Goal: Task Accomplishment & Management: Manage account settings

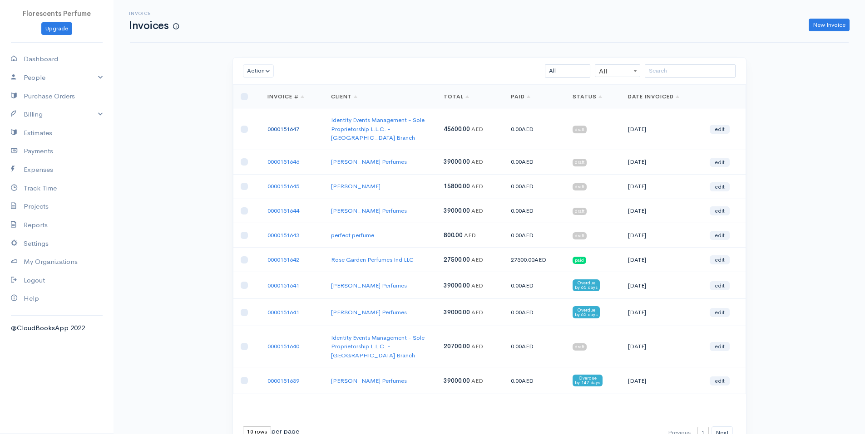
click at [288, 125] on link "0000151647" at bounding box center [283, 129] width 32 height 8
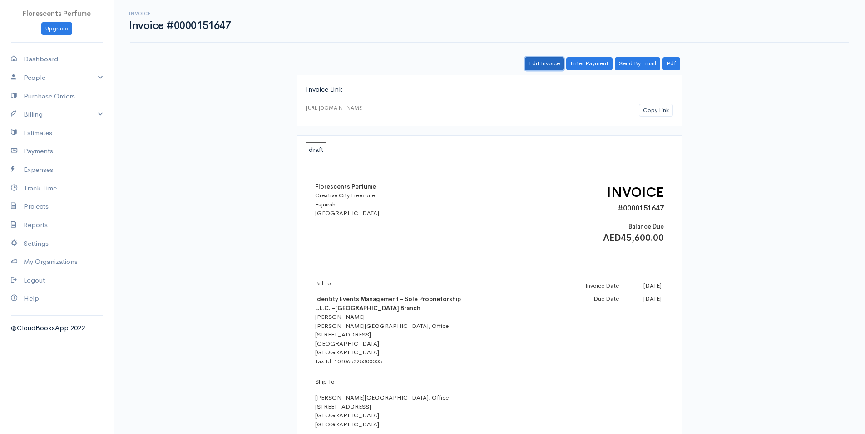
click at [549, 59] on link "Edit Invoice" at bounding box center [544, 63] width 39 height 13
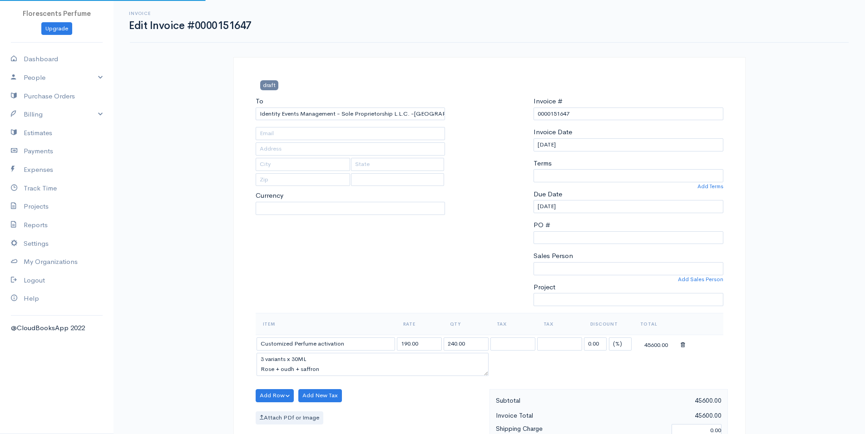
type input "[PERSON_NAME][GEOGRAPHIC_DATA], Office [STREET_ADDRESS]"
type input "[GEOGRAPHIC_DATA]"
select select "[GEOGRAPHIC_DATA]"
select select "0"
select select
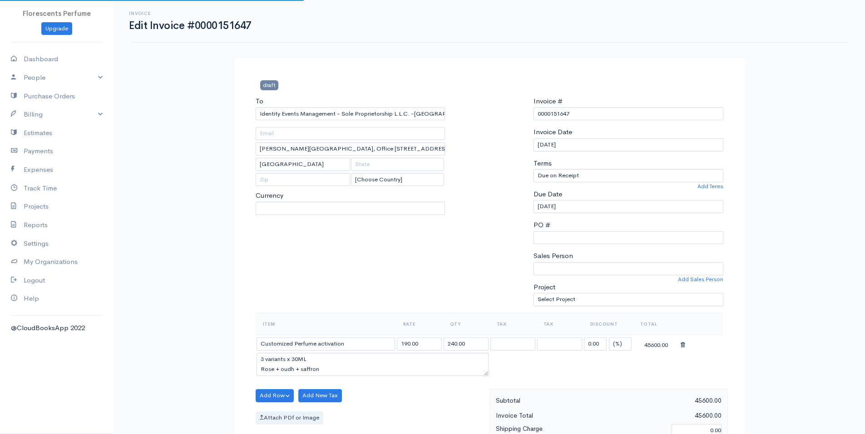
select select "AED"
click at [576, 246] on div "Invoice # 0000151647 Invoice Date [DATE] Terms Due on Receipt After 7 days Afte…" at bounding box center [628, 204] width 199 height 217
click at [568, 240] on input "PO #" at bounding box center [628, 238] width 190 height 13
paste input "PO-03521"
type input "PO-03521"
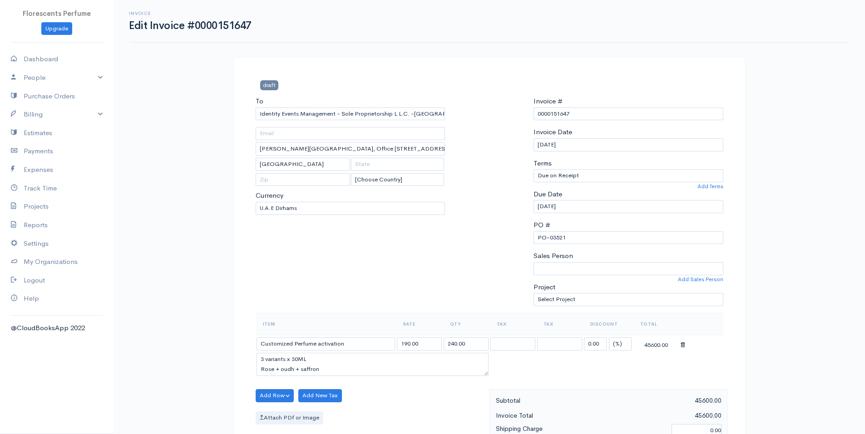
click at [479, 241] on div at bounding box center [488, 204] width 79 height 217
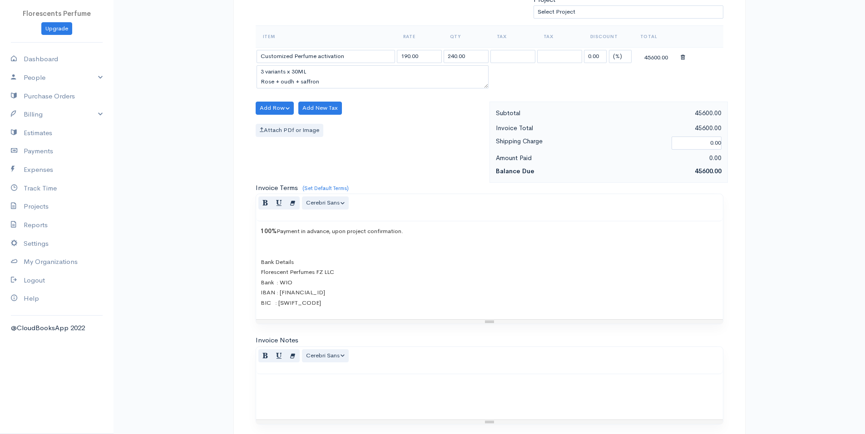
scroll to position [288, 0]
click at [276, 230] on span "Payment in advance, upon project confirmation." at bounding box center [339, 231] width 127 height 8
click at [367, 230] on span "50% Payment in advance, upon project confirmation." at bounding box center [330, 231] width 139 height 8
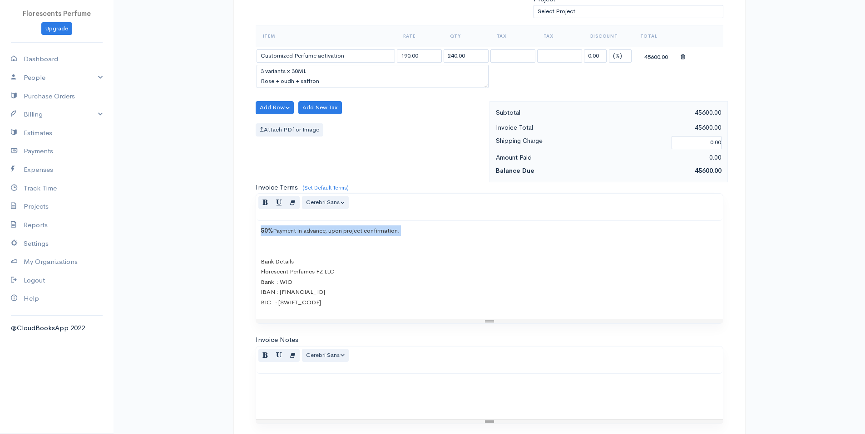
copy span "50% Payment in advance, upon project confirmation."
click at [424, 233] on p "50% Payment in advance, upon project confirmation. Bank Details Florescent Perf…" at bounding box center [490, 267] width 458 height 82
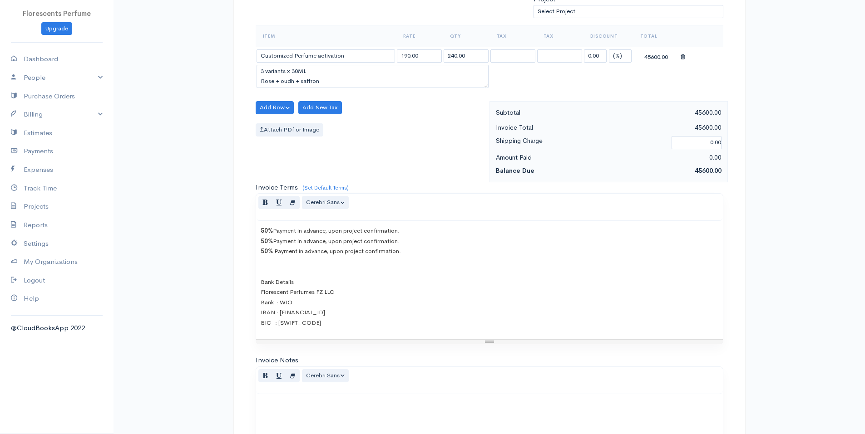
click at [264, 242] on span "50%" at bounding box center [267, 241] width 12 height 8
drag, startPoint x: 400, startPoint y: 242, endPoint x: 300, endPoint y: 244, distance: 100.4
click at [300, 244] on p "50% Payment in advance, upon project confirmation. 20% Payment in advance, upon…" at bounding box center [490, 277] width 458 height 102
drag, startPoint x: 409, startPoint y: 250, endPoint x: 273, endPoint y: 251, distance: 135.3
click at [273, 251] on p "50% Payment in advance, upon project confirmation. 20% Payment on [DATE] 50% Pa…" at bounding box center [490, 277] width 458 height 102
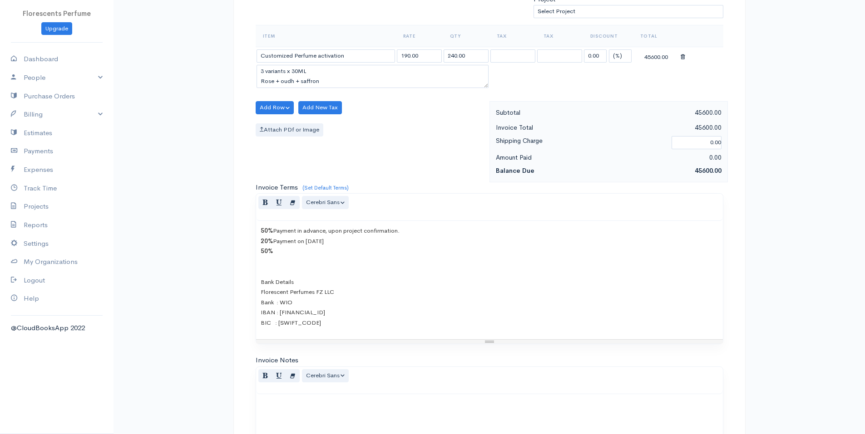
click at [263, 250] on span "50%" at bounding box center [267, 251] width 12 height 8
click at [298, 248] on p "50% Payment in advance, upon project confirmation. 20% Payment on [DATE] 30% Ba…" at bounding box center [490, 277] width 458 height 102
click at [287, 253] on p "50% Payment in advance, upon project confirmation. 20% Payment on [DATE] 30% Ba…" at bounding box center [490, 277] width 458 height 102
click at [284, 250] on p "50% Payment in advance, upon project confirmation. 20% Payment on [DATE] 30% Ba…" at bounding box center [490, 277] width 458 height 102
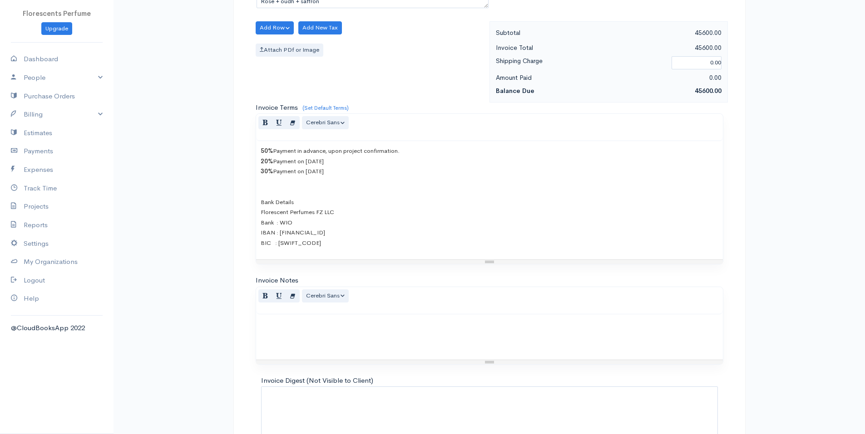
scroll to position [424, 0]
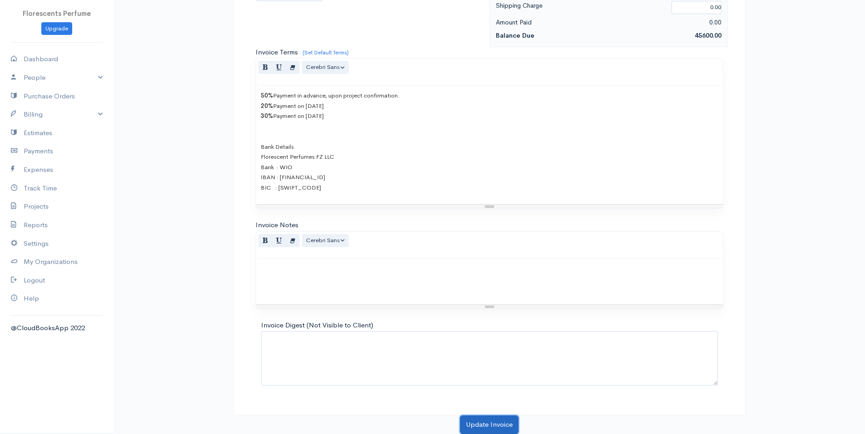
click at [489, 420] on button "Update Invoice" at bounding box center [489, 425] width 59 height 19
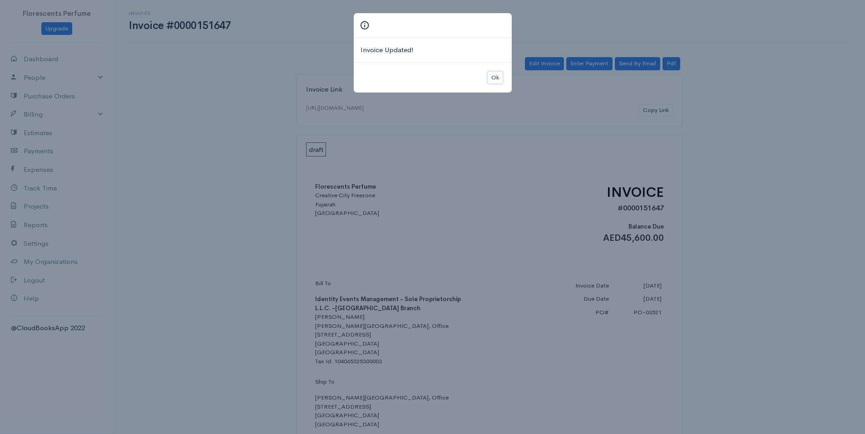
click at [494, 78] on button "Ok" at bounding box center [495, 77] width 16 height 13
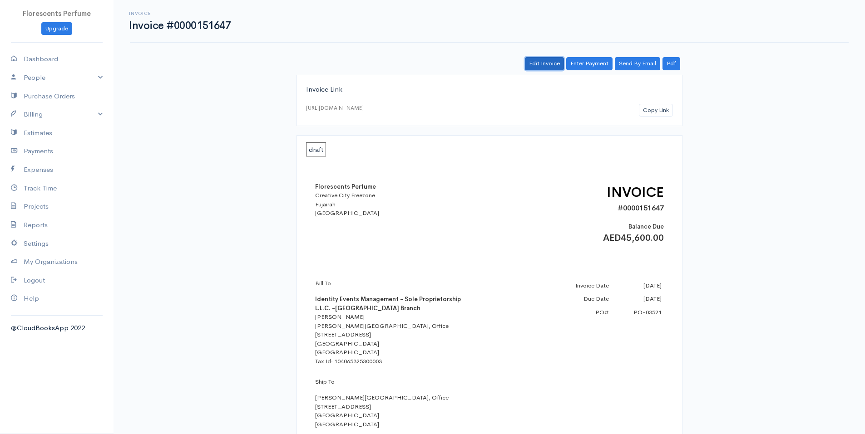
click at [538, 64] on link "Edit Invoice" at bounding box center [544, 63] width 39 height 13
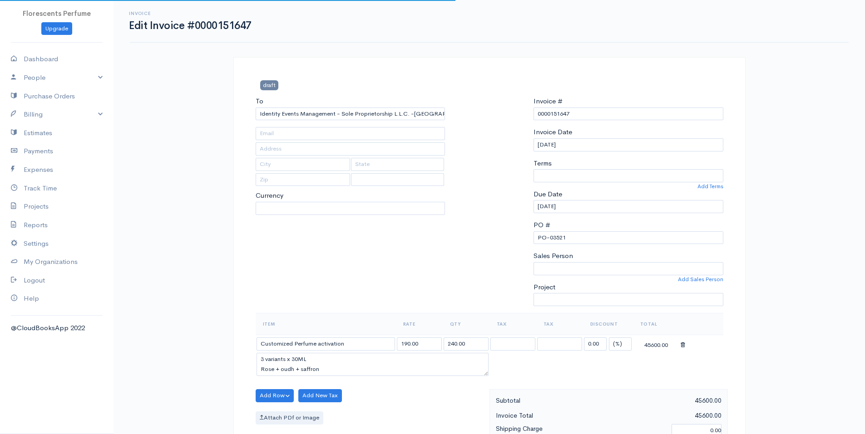
type input "[PERSON_NAME][GEOGRAPHIC_DATA], Office [STREET_ADDRESS]"
type input "[GEOGRAPHIC_DATA]"
select select
select select "[GEOGRAPHIC_DATA]"
select select "AED"
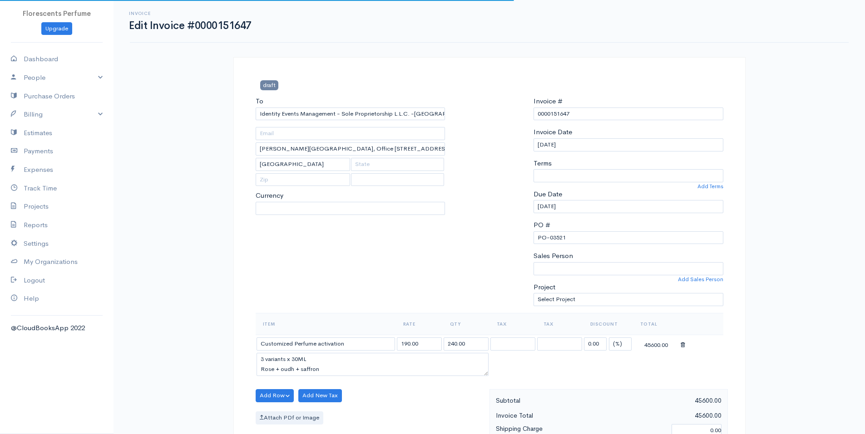
select select "0"
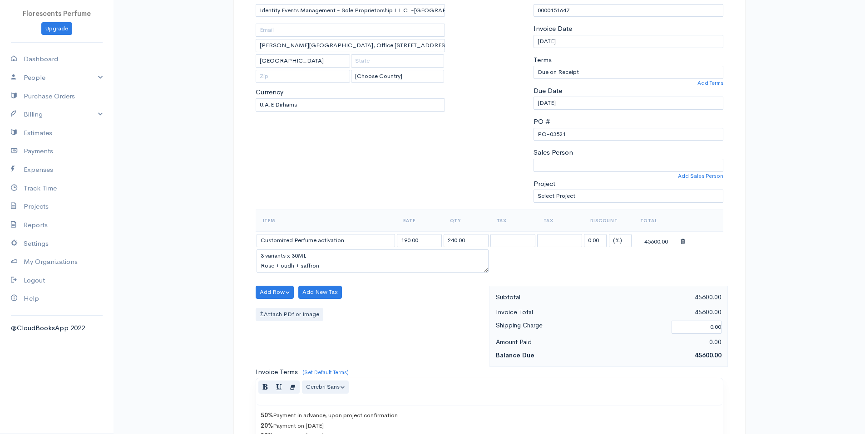
scroll to position [103, 0]
click at [439, 327] on div "Add Row Add Item Row Add Time Row Add New Tax Attach PDf or Image" at bounding box center [370, 326] width 238 height 81
click at [452, 241] on input "240.00" at bounding box center [466, 241] width 45 height 13
type input "237.00"
click at [410, 323] on div "Add Row Add Item Row Add Time Row Add New Tax Attach PDf or Image" at bounding box center [370, 326] width 238 height 81
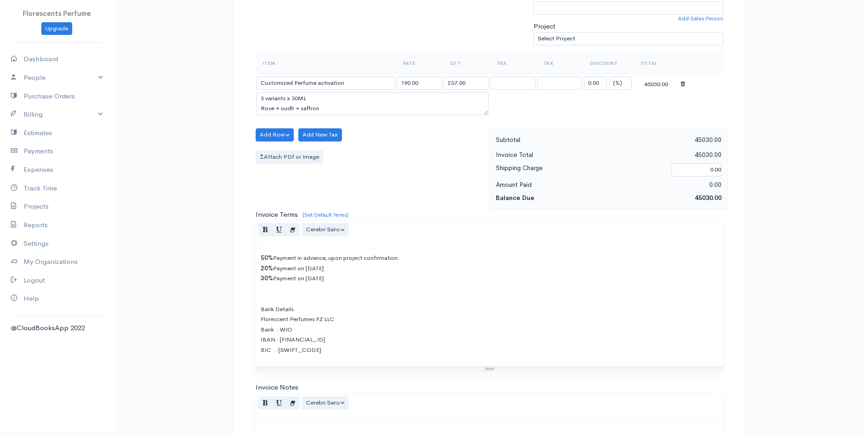
scroll to position [424, 0]
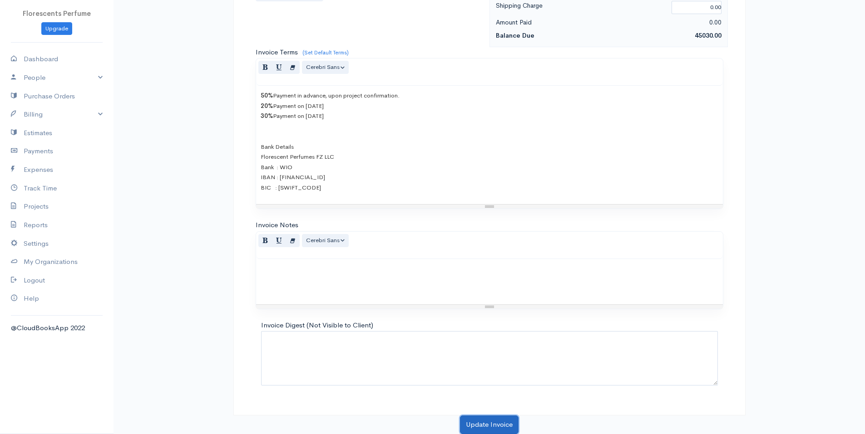
click at [498, 420] on button "Update Invoice" at bounding box center [489, 425] width 59 height 19
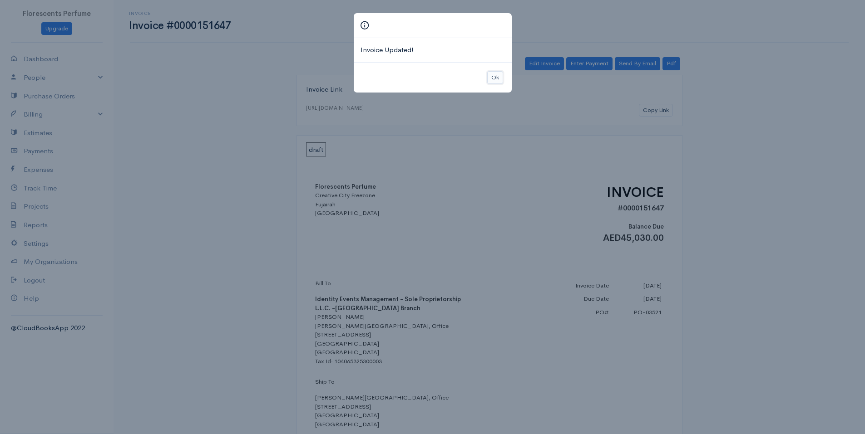
click at [499, 76] on button "Ok" at bounding box center [495, 77] width 16 height 13
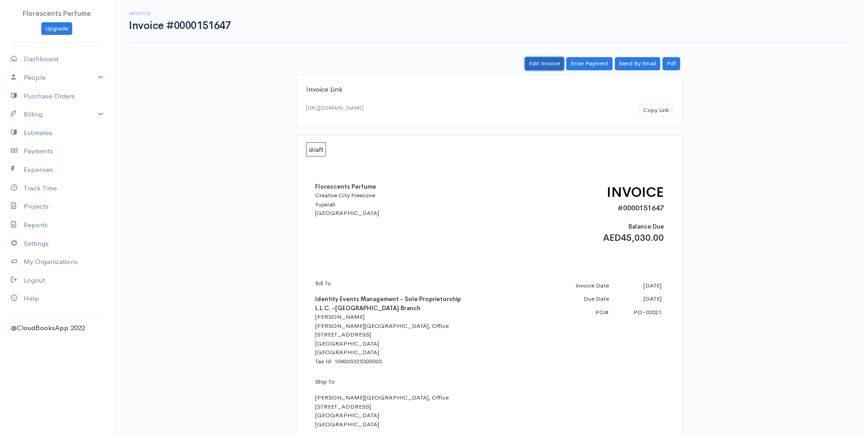
click at [543, 60] on link "Edit Invoice" at bounding box center [544, 63] width 39 height 13
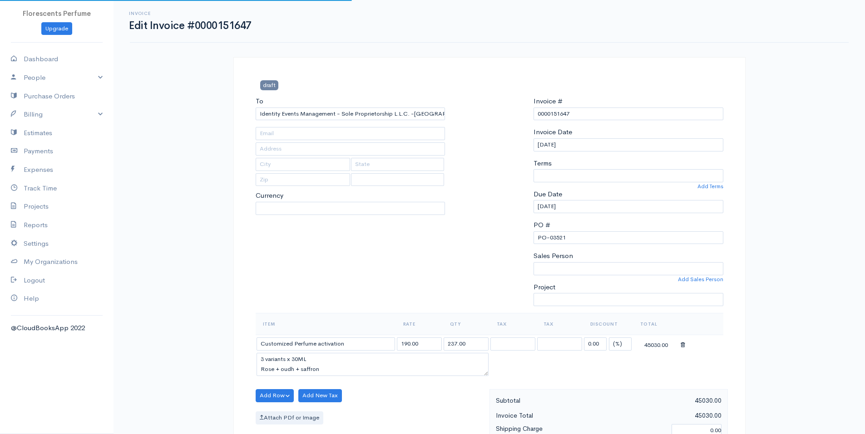
type input "[PERSON_NAME][GEOGRAPHIC_DATA], Office [STREET_ADDRESS]"
type input "[GEOGRAPHIC_DATA]"
select select "[GEOGRAPHIC_DATA]"
select select "AED"
select select "0"
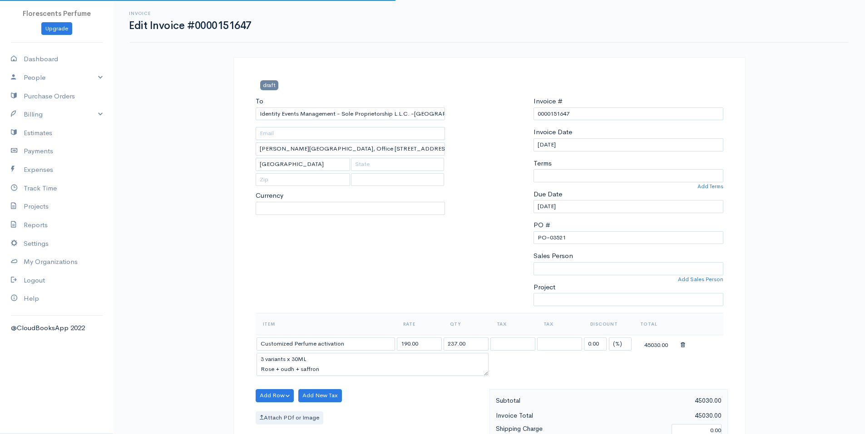
select select
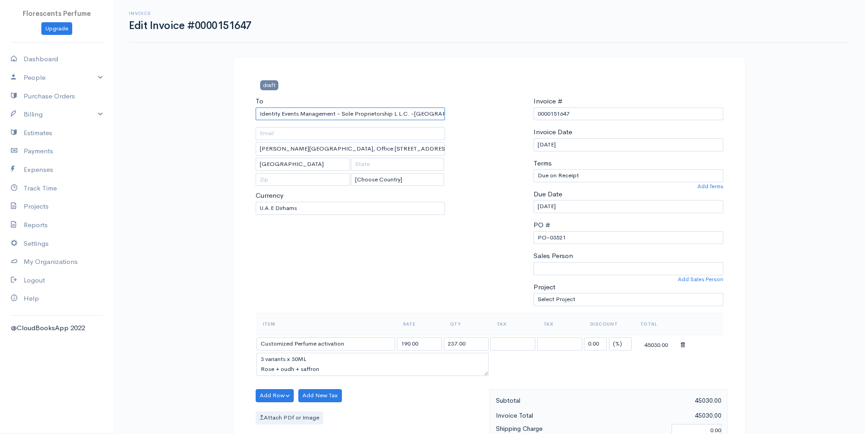
click at [397, 110] on input "Identity Events Management - Sole Proprietorship L.L.C. -[GEOGRAPHIC_DATA] Bran…" at bounding box center [351, 114] width 190 height 13
select select "AED"
click at [431, 281] on div "To Identity Events Management - Sole Proprietorship L.L.C. -[GEOGRAPHIC_DATA] […" at bounding box center [350, 204] width 199 height 217
click at [314, 148] on input "[PERSON_NAME][GEOGRAPHIC_DATA], Office [STREET_ADDRESS]" at bounding box center [351, 149] width 190 height 13
click at [398, 268] on div "To Identity Events Management - Sole Proprietorship L.L.C. -[GEOGRAPHIC_DATA] […" at bounding box center [350, 204] width 199 height 217
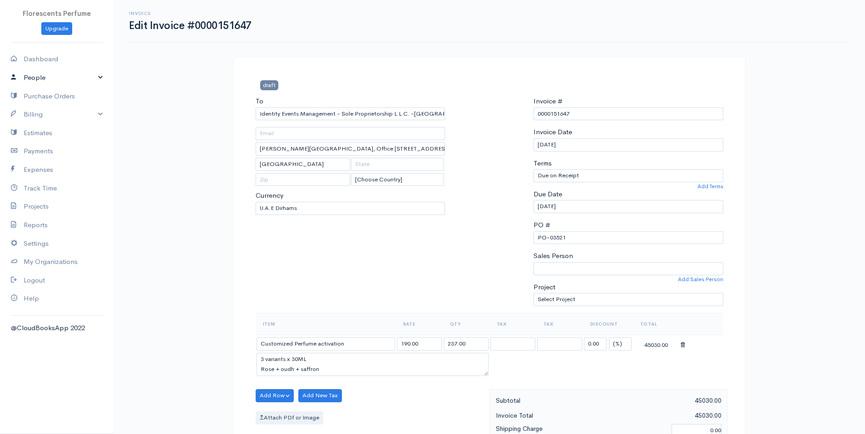
click at [38, 75] on link "People" at bounding box center [57, 78] width 114 height 19
click at [35, 92] on link "Clients" at bounding box center [57, 95] width 114 height 16
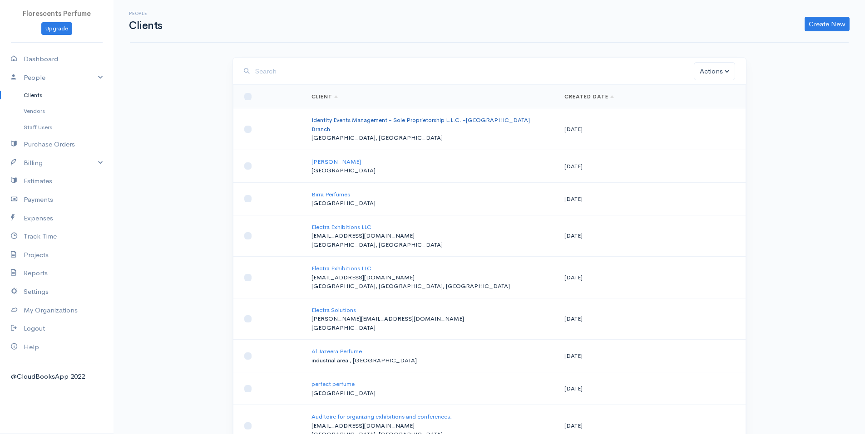
click at [368, 118] on link "Identity Events Management - Sole Proprietorship L.L.C. -[GEOGRAPHIC_DATA] Bran…" at bounding box center [420, 124] width 218 height 17
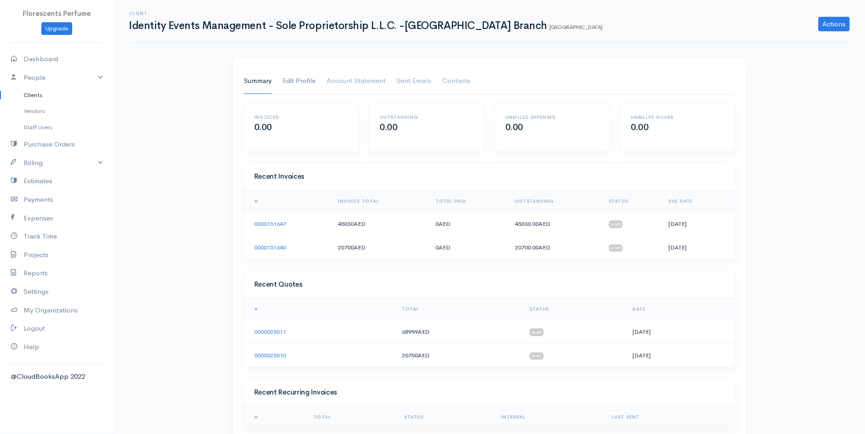
click at [302, 79] on link "Edit Profile" at bounding box center [298, 81] width 33 height 25
select select "AED"
select select "[GEOGRAPHIC_DATA]"
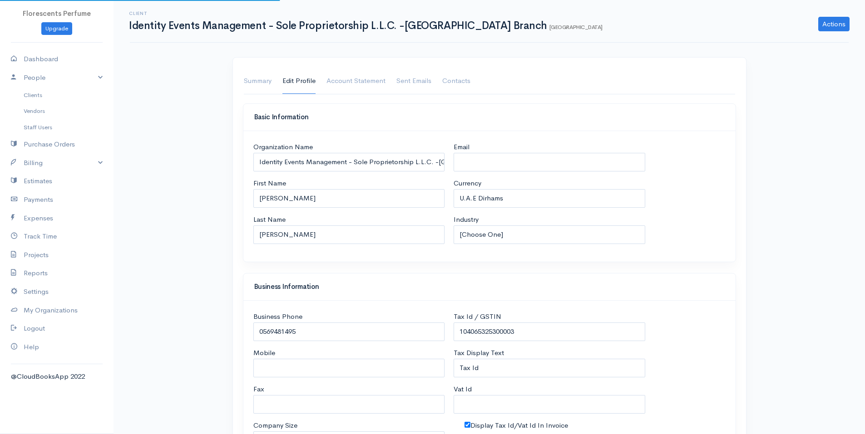
select select "[GEOGRAPHIC_DATA]"
click at [352, 197] on input "[PERSON_NAME]" at bounding box center [349, 198] width 192 height 19
click at [321, 232] on input "[PERSON_NAME]" at bounding box center [349, 235] width 192 height 19
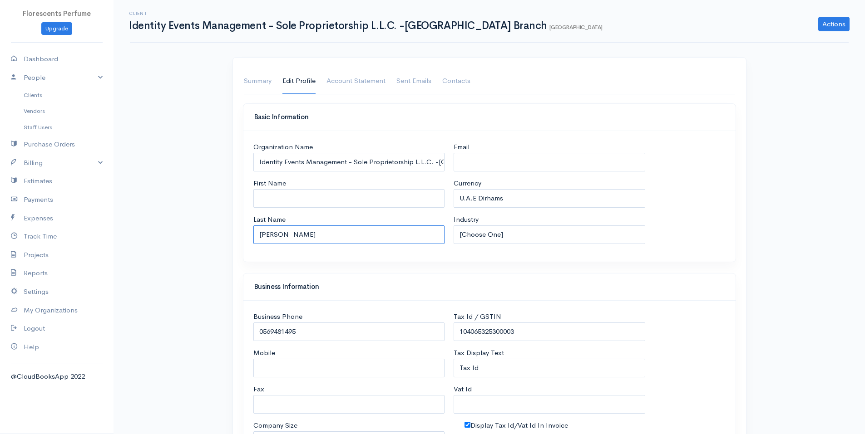
click at [321, 232] on input "[PERSON_NAME]" at bounding box center [349, 235] width 192 height 19
click at [183, 239] on div "Client Identity Events Management - Sole Proprietorship L.L.C. -[GEOGRAPHIC_DAT…" at bounding box center [489, 413] width 751 height 827
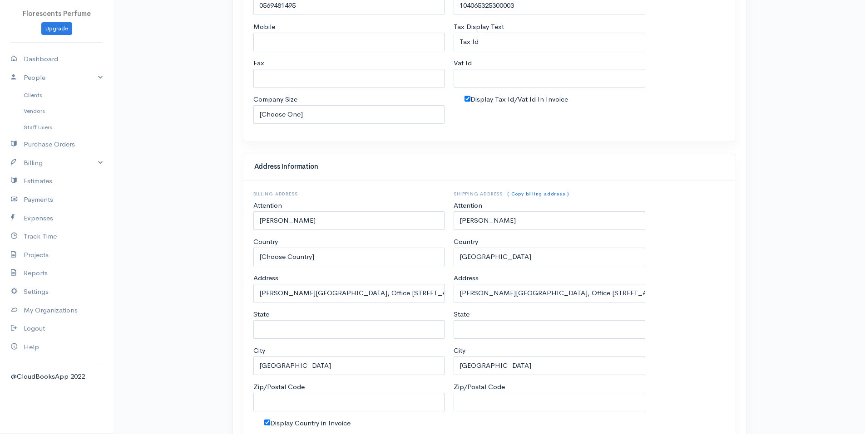
scroll to position [393, 0]
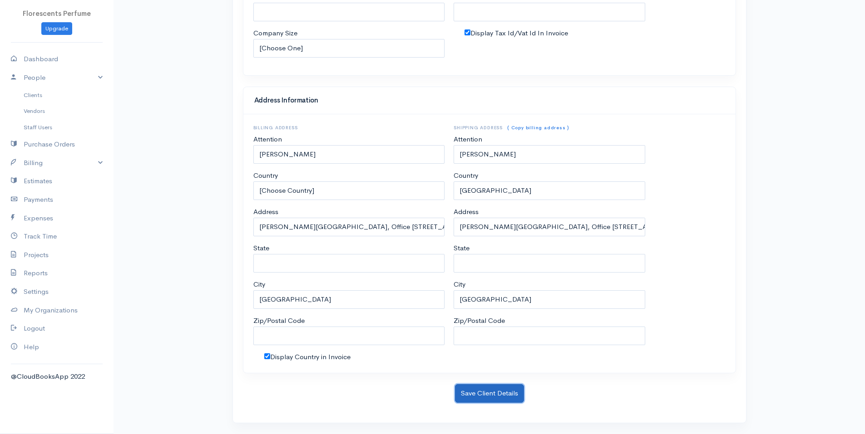
click at [499, 396] on button "Save Client Details" at bounding box center [489, 394] width 69 height 19
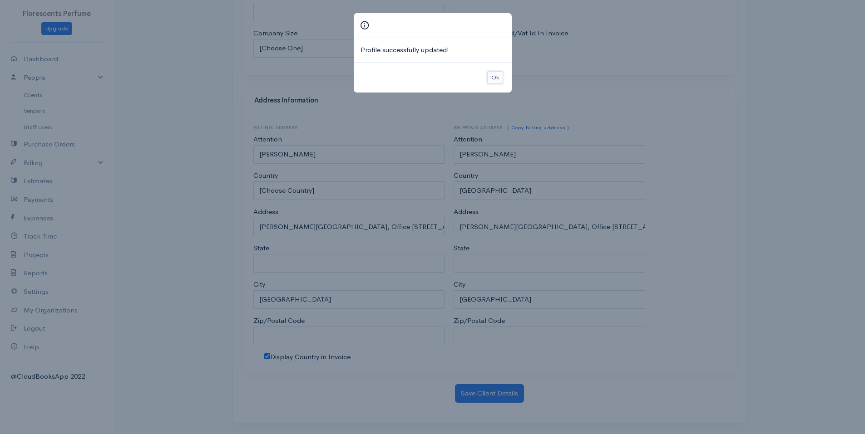
click at [493, 74] on button "Ok" at bounding box center [495, 77] width 16 height 13
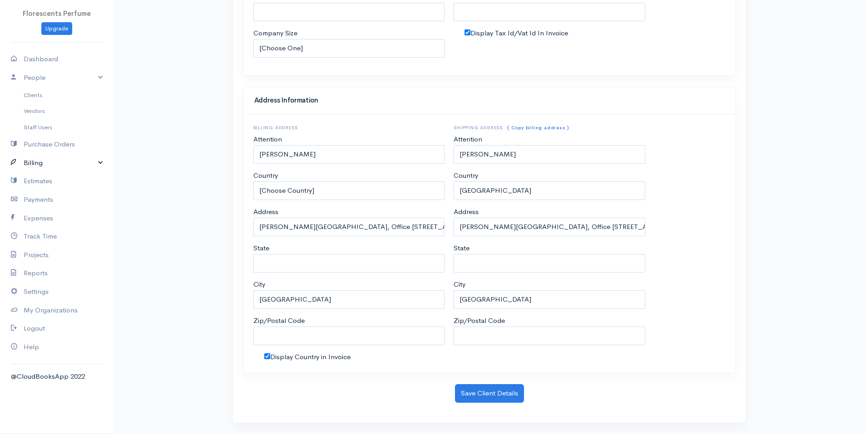
click at [38, 163] on link "Billing" at bounding box center [57, 163] width 114 height 19
click at [40, 181] on link "Invoice" at bounding box center [57, 180] width 114 height 16
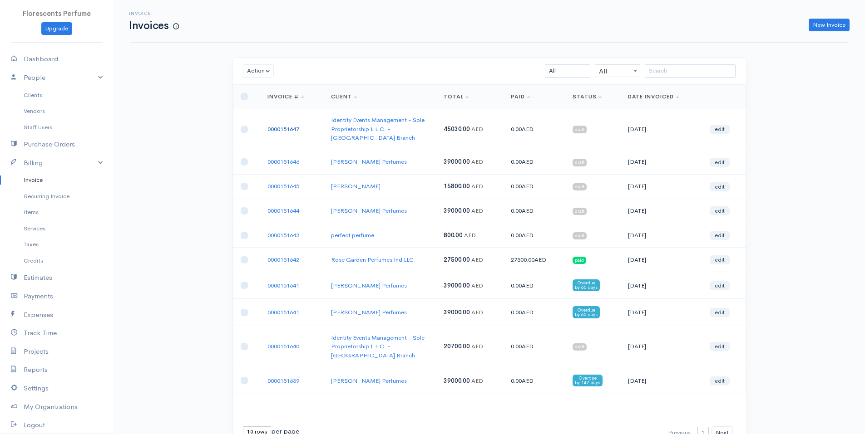
click at [292, 125] on link "0000151647" at bounding box center [283, 129] width 32 height 8
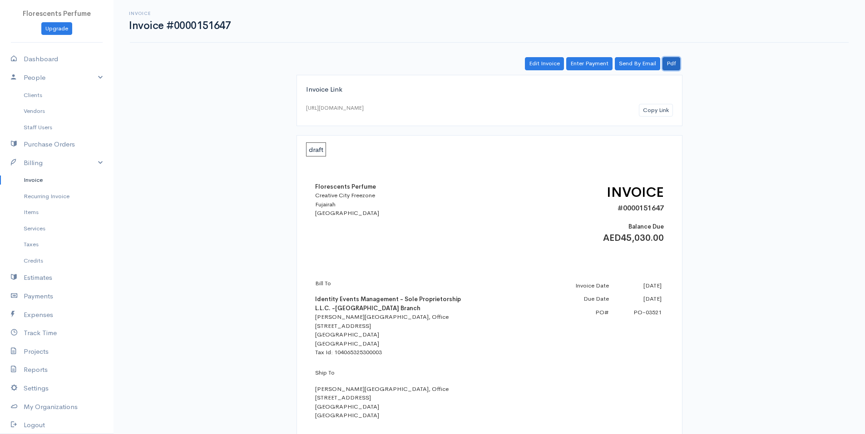
click at [671, 64] on link "Pdf" at bounding box center [671, 63] width 18 height 13
